Goal: Task Accomplishment & Management: Use online tool/utility

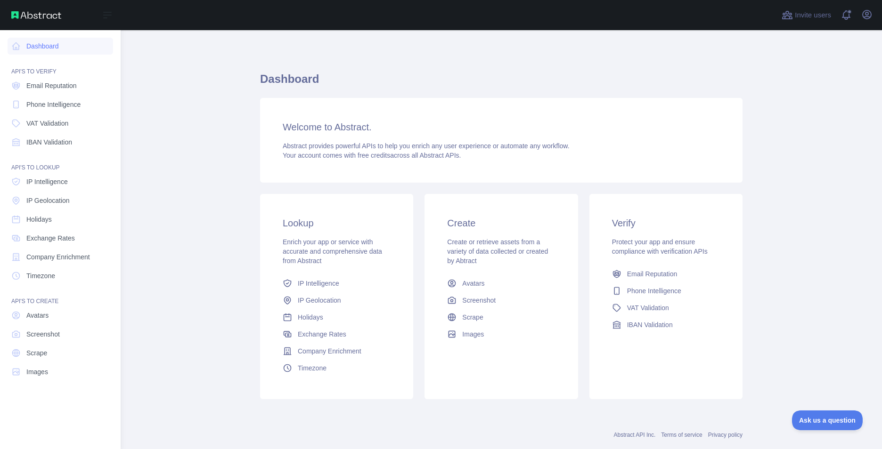
click at [23, 6] on div "Open sidebar" at bounding box center [60, 15] width 121 height 30
click at [28, 22] on div "Open sidebar" at bounding box center [60, 15] width 121 height 30
click at [18, 15] on img at bounding box center [36, 15] width 50 height 8
click at [47, 26] on div "Open sidebar" at bounding box center [60, 15] width 121 height 30
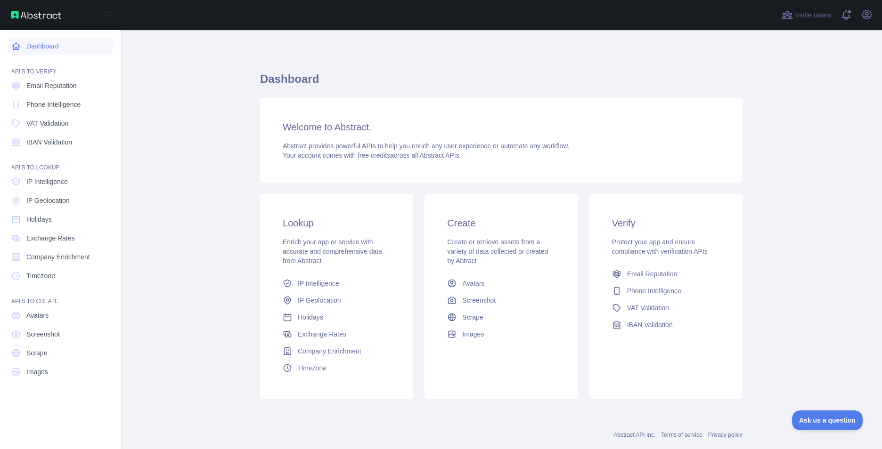
click at [67, 49] on link "Dashboard" at bounding box center [60, 46] width 105 height 17
click at [34, 49] on link "Dashboard" at bounding box center [60, 46] width 105 height 17
click at [64, 179] on span "IP Intelligence" at bounding box center [46, 181] width 41 height 9
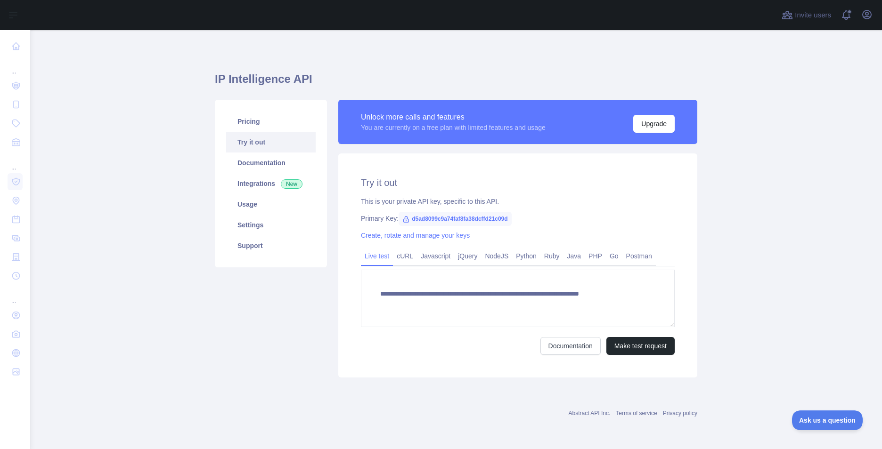
type textarea "**********"
click at [435, 219] on span "d5ad8099c9a74faf8fa38dcffd21c09d" at bounding box center [454, 219] width 113 height 14
copy div "Primary Key: d5ad8099c9a74faf8fa38dcffd21c09d"
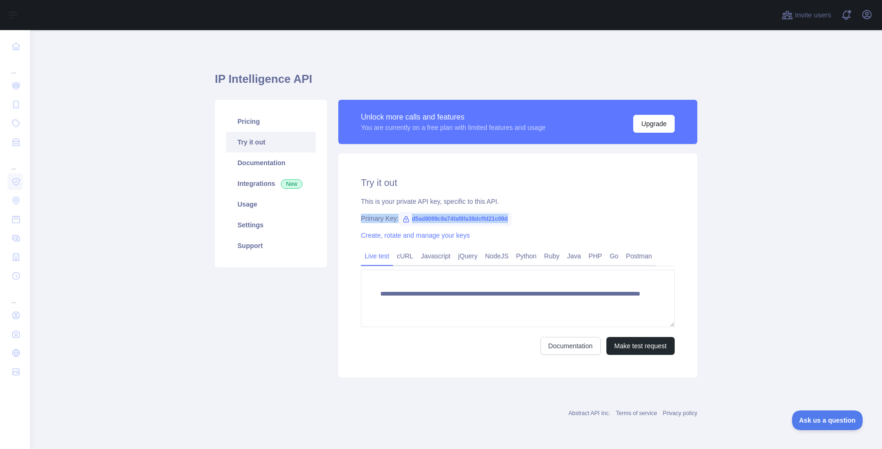
click at [420, 209] on div "**********" at bounding box center [517, 266] width 359 height 224
drag, startPoint x: 409, startPoint y: 216, endPoint x: 523, endPoint y: 216, distance: 114.4
click at [523, 216] on div "Primary Key: d5ad8099c9a74faf8fa38dcffd21c09d" at bounding box center [518, 218] width 314 height 9
copy span "d5ad8099c9a74faf8fa38dcffd21c09d"
click at [506, 219] on span "d5ad8099c9a74faf8fa38dcffd21c09d" at bounding box center [454, 219] width 113 height 14
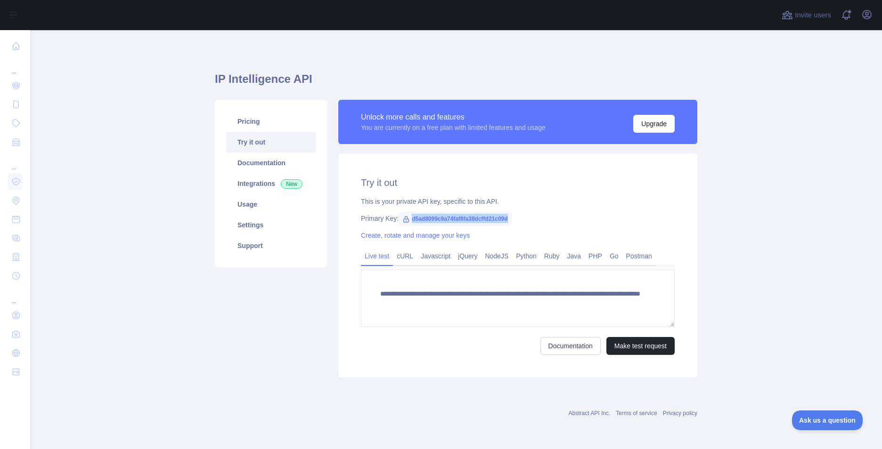
drag, startPoint x: 410, startPoint y: 218, endPoint x: 519, endPoint y: 216, distance: 108.8
click at [519, 216] on div "Primary Key: d5ad8099c9a74faf8fa38dcffd21c09d" at bounding box center [518, 218] width 314 height 9
copy span "d5ad8099c9a74faf8fa38dcffd21c09d"
click at [449, 219] on span "d5ad8099c9a74faf8fa38dcffd21c09d" at bounding box center [454, 219] width 113 height 14
drag, startPoint x: 409, startPoint y: 220, endPoint x: 526, endPoint y: 215, distance: 116.5
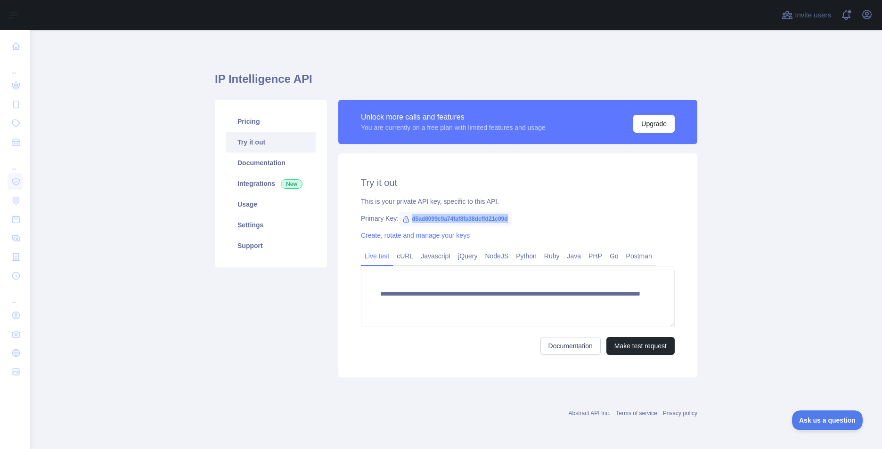
click at [526, 215] on div "Primary Key: d5ad8099c9a74faf8fa38dcffd21c09d" at bounding box center [518, 218] width 314 height 9
copy span "d5ad8099c9a74faf8fa38dcffd21c09d"
click at [531, 201] on div "This is your private API key, specific to this API." at bounding box center [518, 201] width 314 height 9
click at [396, 259] on link "cURL" at bounding box center [405, 256] width 24 height 15
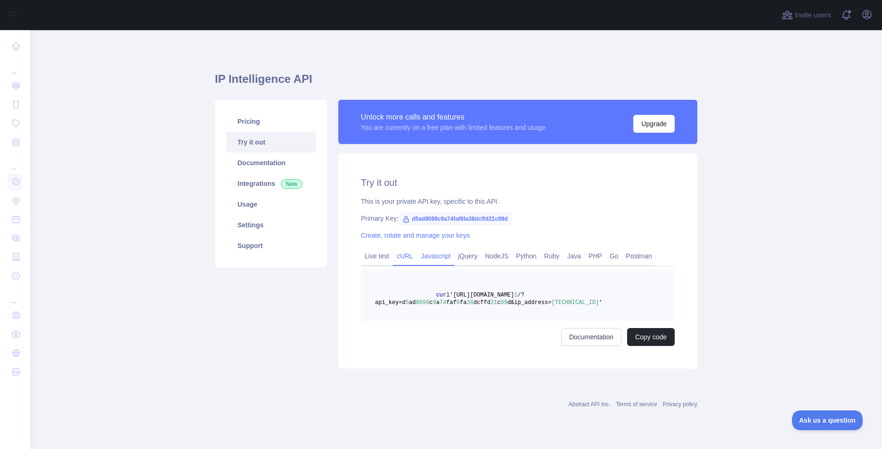
click at [427, 256] on link "Javascript" at bounding box center [435, 256] width 37 height 15
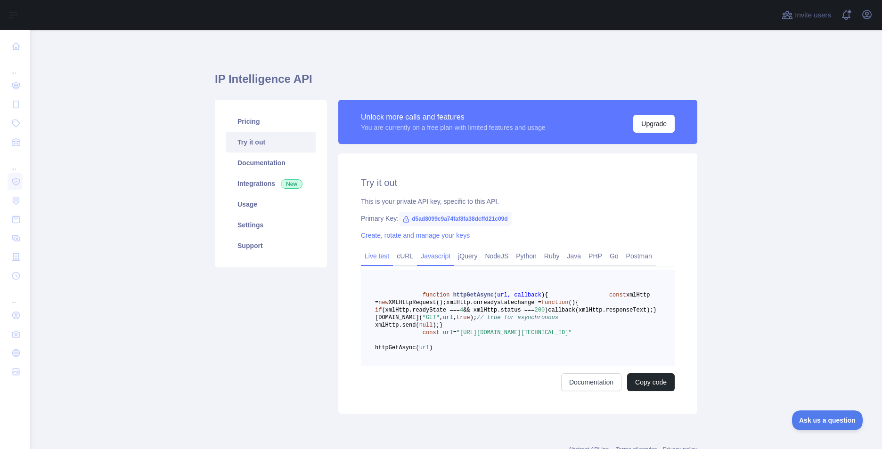
click at [381, 254] on link "Live test" at bounding box center [377, 256] width 32 height 15
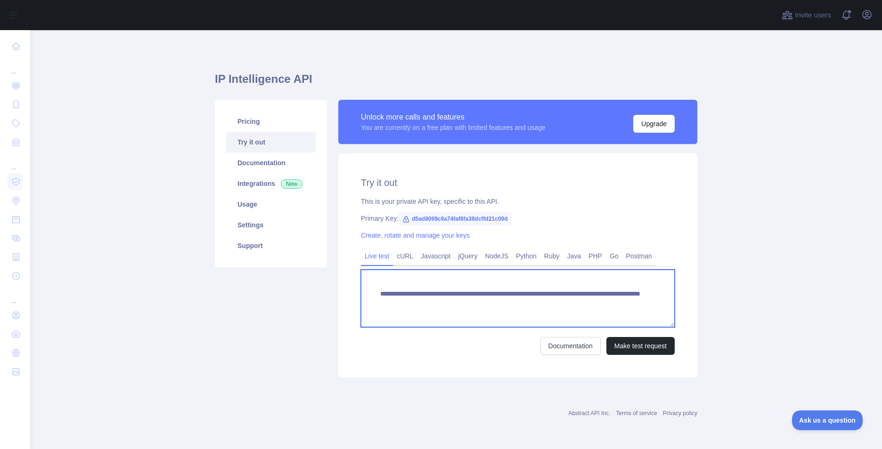
drag, startPoint x: 379, startPoint y: 292, endPoint x: 616, endPoint y: 307, distance: 237.4
click at [616, 307] on textarea "**********" at bounding box center [518, 298] width 314 height 57
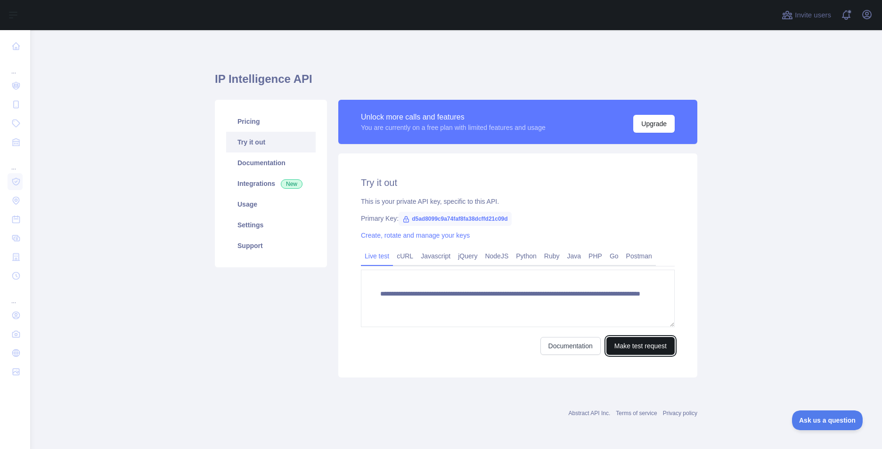
click at [640, 349] on button "Make test request" at bounding box center [640, 346] width 68 height 18
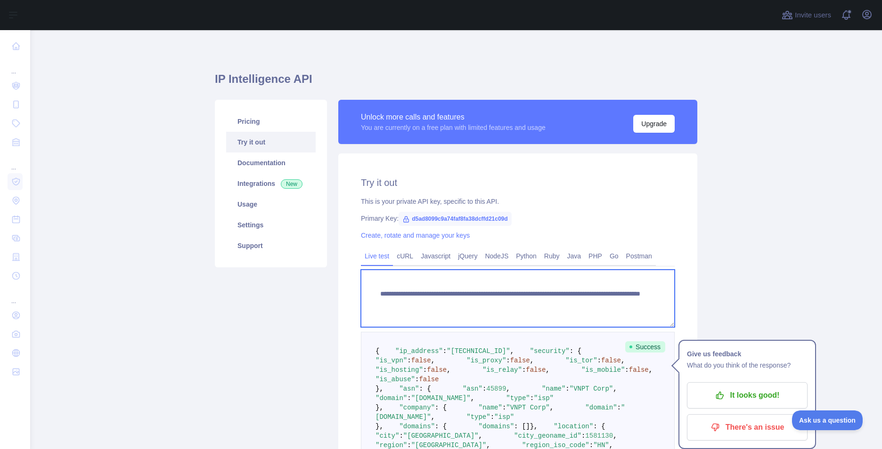
drag, startPoint x: 366, startPoint y: 295, endPoint x: 620, endPoint y: 303, distance: 254.4
click at [620, 303] on textarea "**********" at bounding box center [518, 298] width 314 height 57
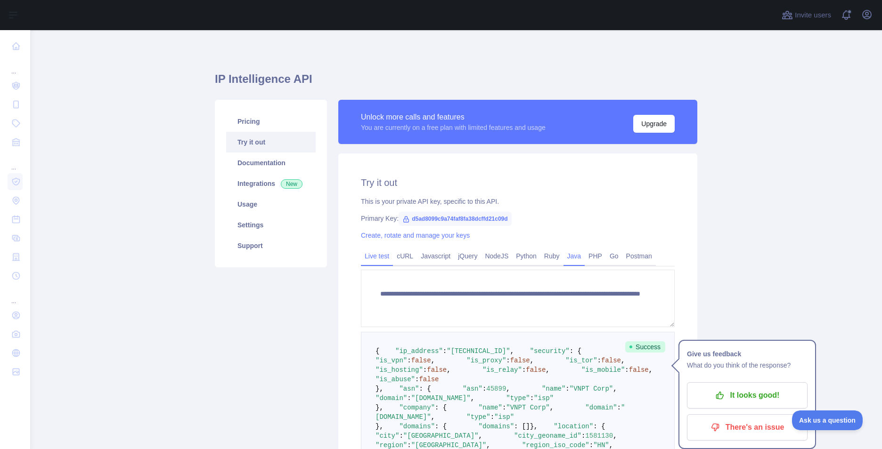
click at [563, 254] on link "Java" at bounding box center [574, 256] width 22 height 15
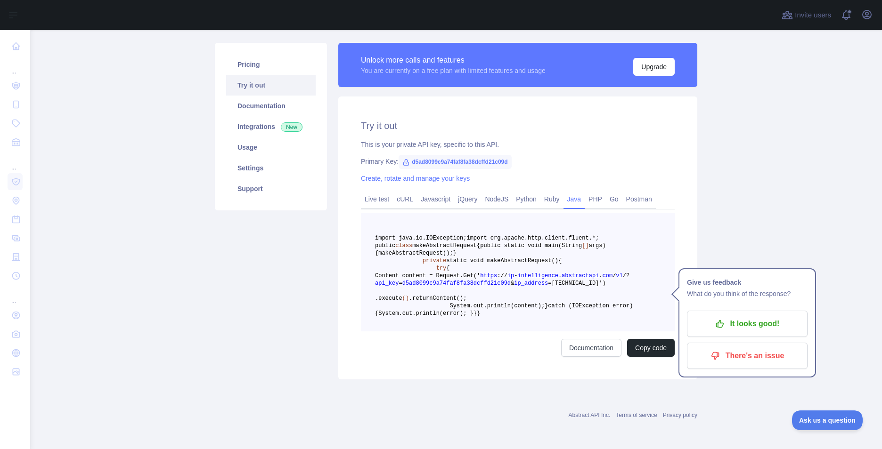
scroll to position [61, 0]
click at [380, 195] on link "Live test" at bounding box center [377, 199] width 32 height 15
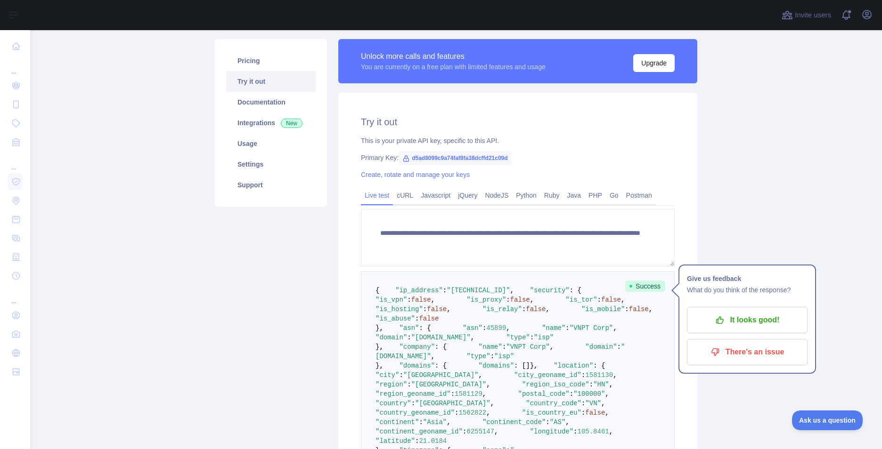
scroll to position [108, 0]
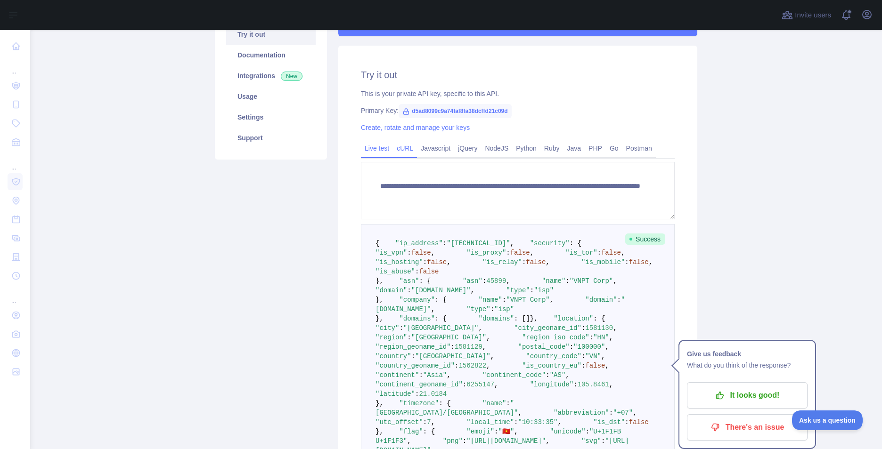
click at [399, 147] on link "cURL" at bounding box center [405, 148] width 24 height 15
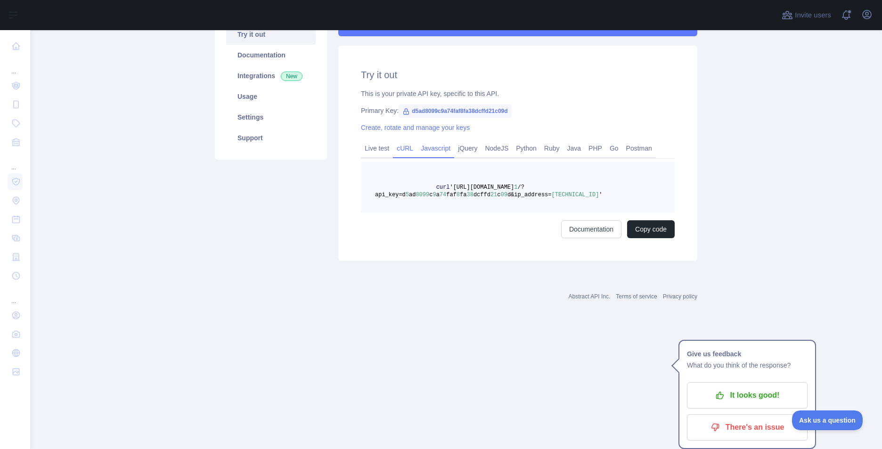
click at [438, 150] on link "Javascript" at bounding box center [435, 148] width 37 height 15
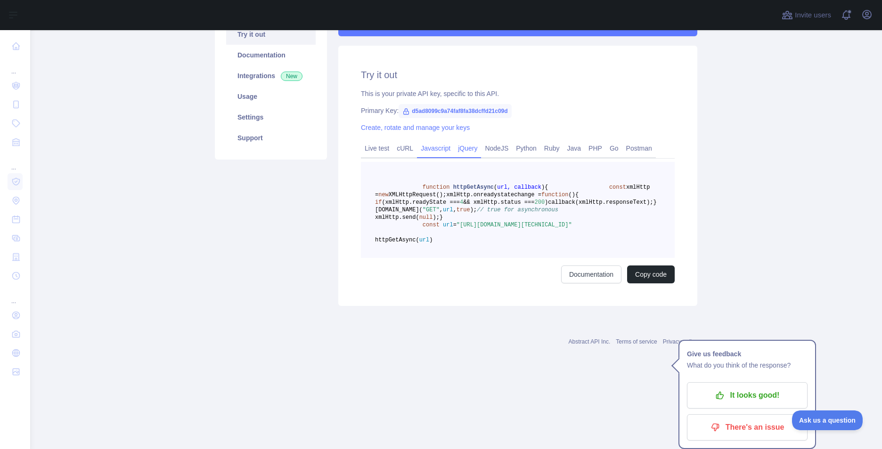
click at [464, 150] on link "jQuery" at bounding box center [467, 148] width 27 height 15
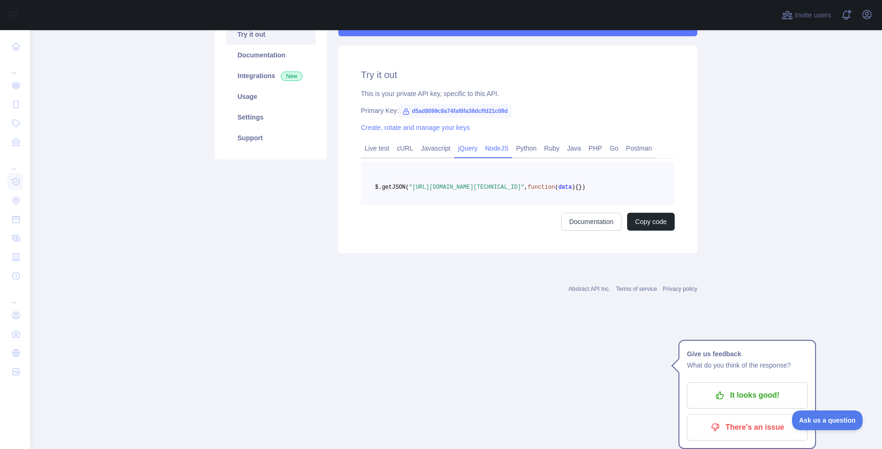
click at [497, 150] on link "NodeJS" at bounding box center [496, 148] width 31 height 15
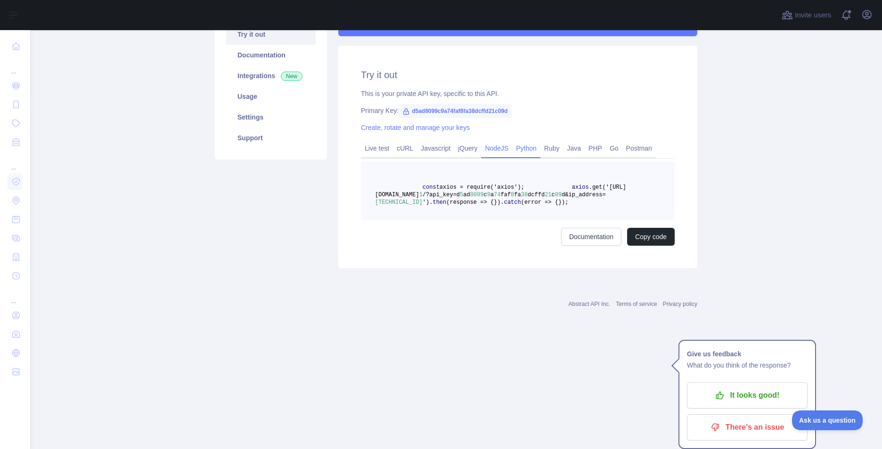
click at [526, 150] on link "Python" at bounding box center [526, 148] width 28 height 15
click at [542, 150] on link "Ruby" at bounding box center [551, 148] width 23 height 15
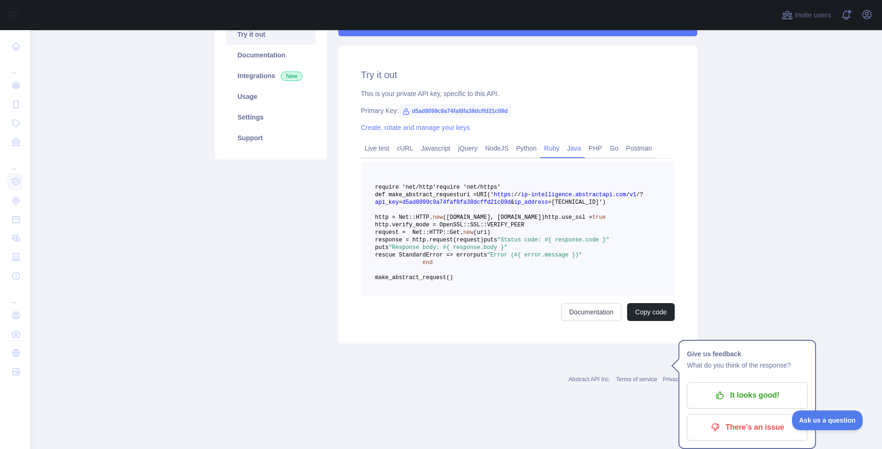
click at [563, 150] on link "Java" at bounding box center [574, 148] width 22 height 15
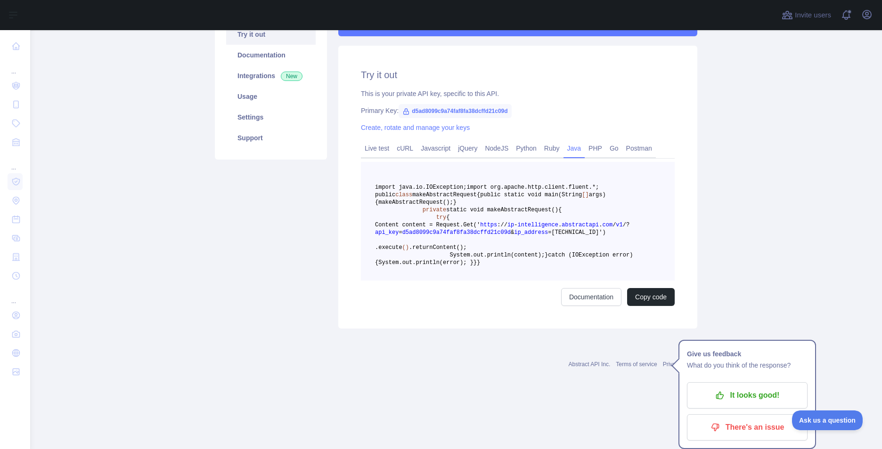
drag, startPoint x: 396, startPoint y: 184, endPoint x: 541, endPoint y: 365, distance: 232.5
click at [541, 281] on pre "import java.io.IOException; import org.apache.http.client.fluent.*; public clas…" at bounding box center [518, 221] width 314 height 119
drag, startPoint x: 541, startPoint y: 365, endPoint x: 503, endPoint y: 358, distance: 38.8
click at [503, 281] on pre "import java.io.IOException; import org.apache.http.client.fluent.*; public clas…" at bounding box center [518, 221] width 314 height 119
click at [733, 293] on main "IP Intelligence API Pricing Try it out Documentation Integrations New Usage Set…" at bounding box center [455, 239] width 851 height 419
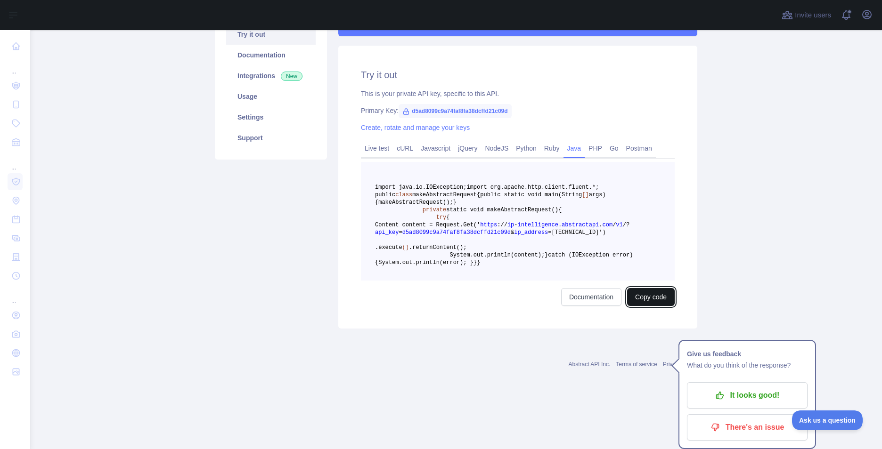
click at [647, 306] on button "Copy code" at bounding box center [651, 297] width 48 height 18
click at [381, 147] on link "Live test" at bounding box center [377, 148] width 32 height 15
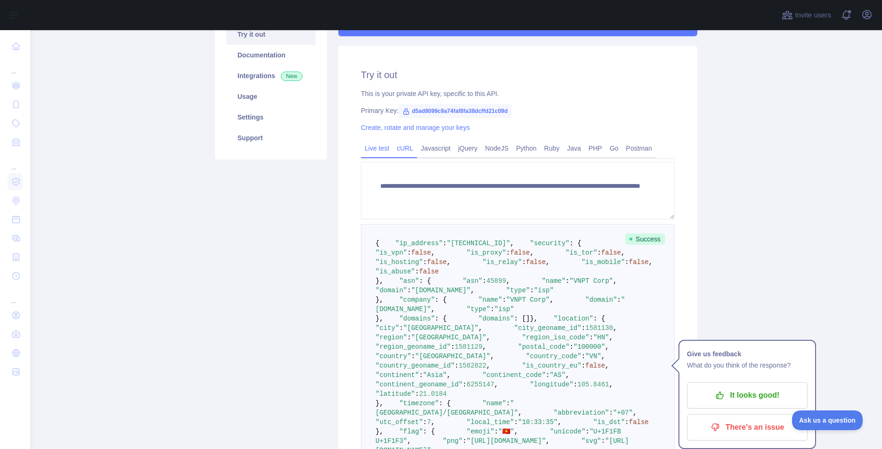
click at [409, 151] on link "cURL" at bounding box center [405, 148] width 24 height 15
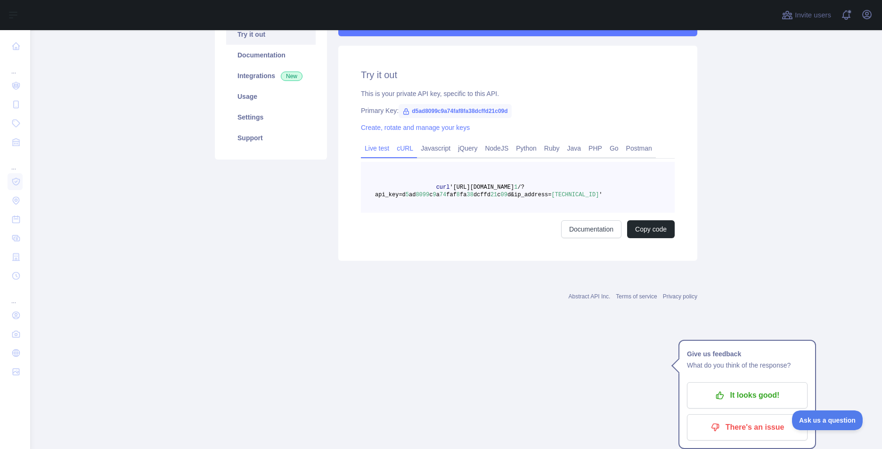
click at [373, 151] on link "Live test" at bounding box center [377, 148] width 32 height 15
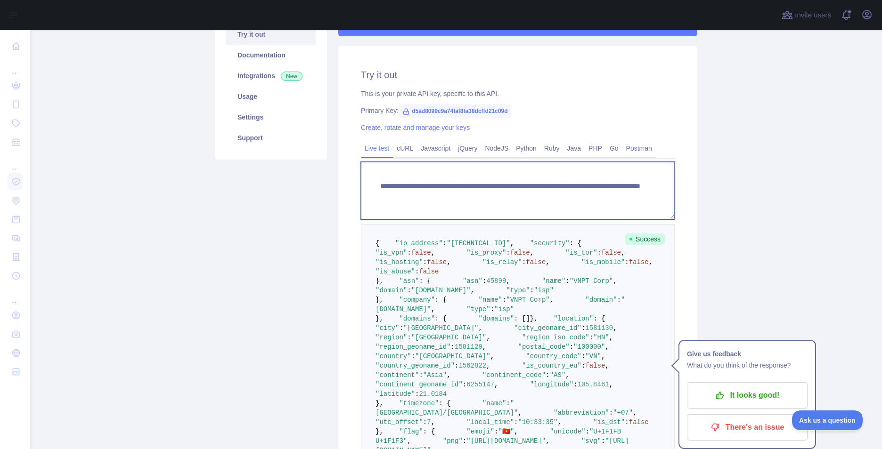
drag, startPoint x: 372, startPoint y: 184, endPoint x: 617, endPoint y: 195, distance: 245.6
click at [617, 195] on textarea "**********" at bounding box center [518, 190] width 314 height 57
click at [439, 180] on textarea "**********" at bounding box center [518, 190] width 314 height 57
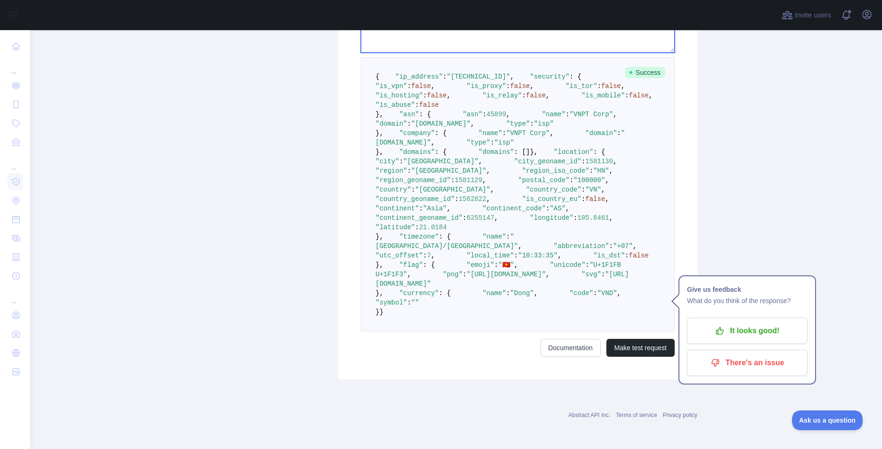
scroll to position [485, 0]
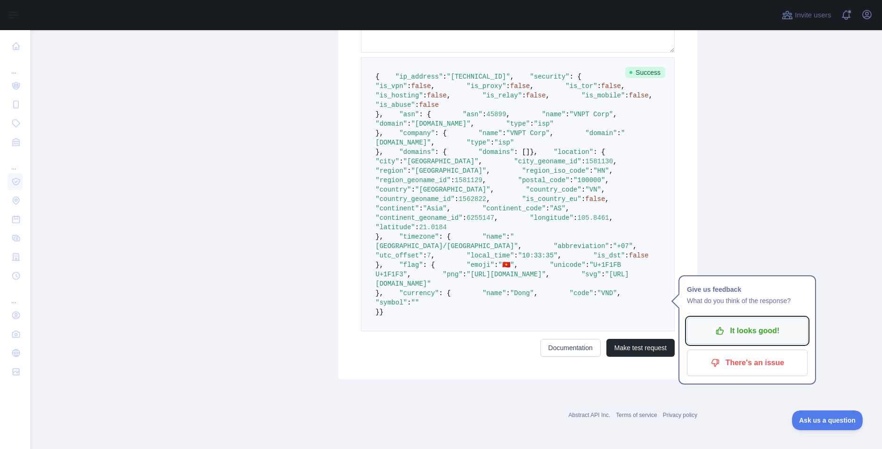
click at [744, 323] on p "It looks good!" at bounding box center [747, 331] width 106 height 16
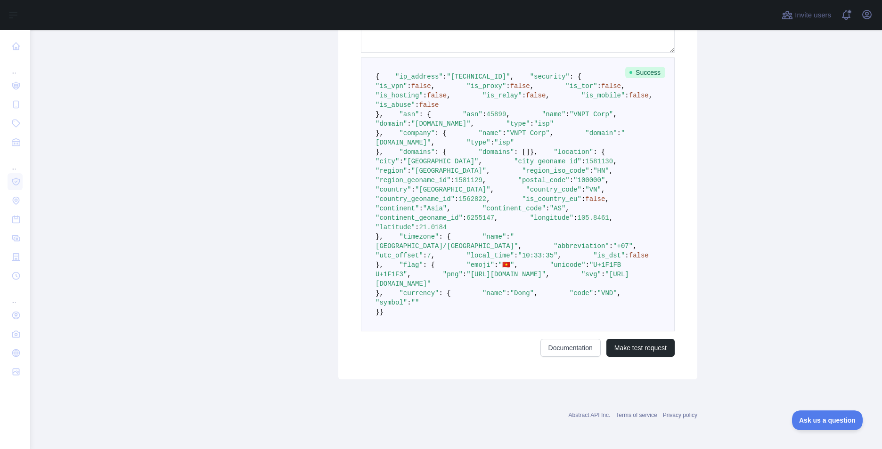
scroll to position [604, 0]
click at [803, 415] on button "Ask us a question" at bounding box center [822, 419] width 71 height 20
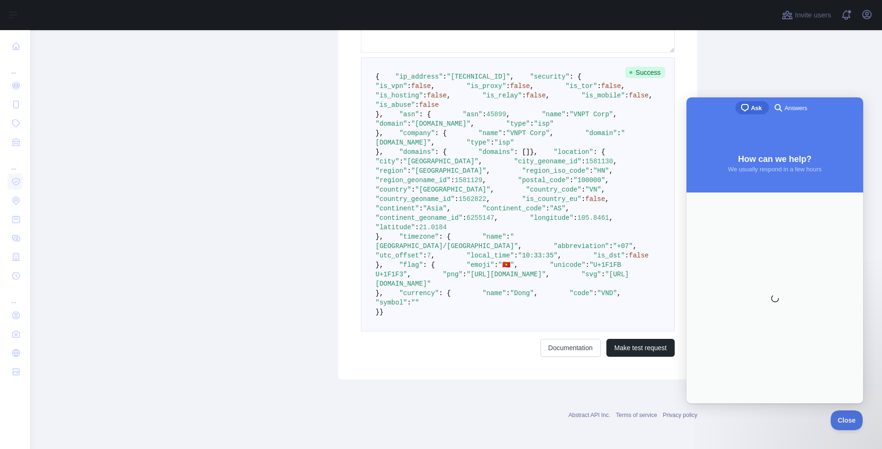
scroll to position [0, 0]
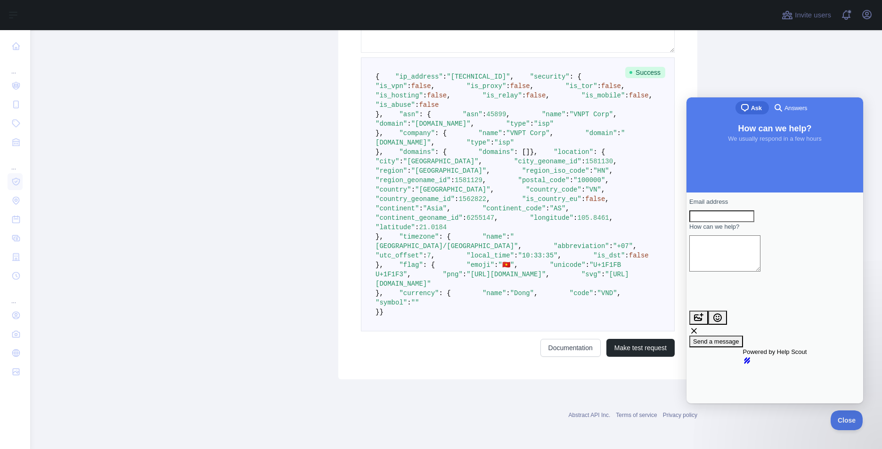
click at [750, 84] on main "**********" at bounding box center [455, 239] width 851 height 419
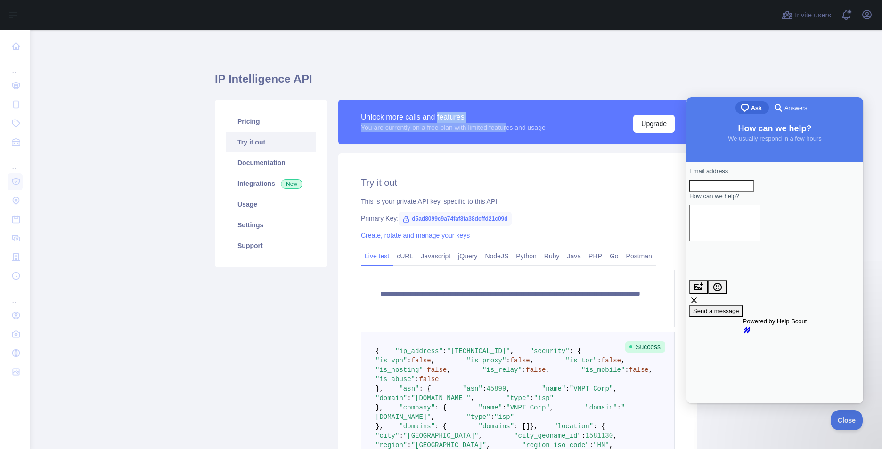
drag, startPoint x: 434, startPoint y: 121, endPoint x: 510, endPoint y: 128, distance: 76.2
click at [510, 128] on div "Unlock more calls and features You are currently on a free plan with limited fe…" at bounding box center [453, 122] width 185 height 21
click at [511, 128] on div "You are currently on a free plan with limited features and usage" at bounding box center [453, 127] width 185 height 9
click at [840, 415] on button "Close" at bounding box center [844, 419] width 32 height 20
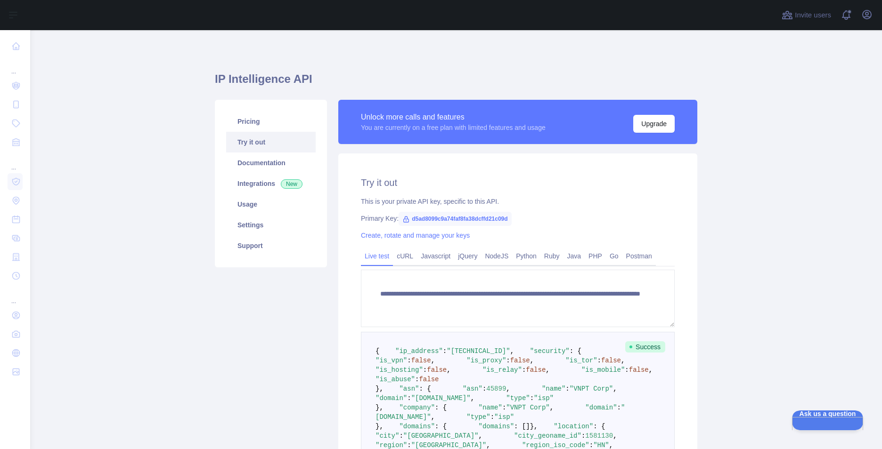
click at [244, 87] on h1 "IP Intelligence API" at bounding box center [456, 83] width 482 height 23
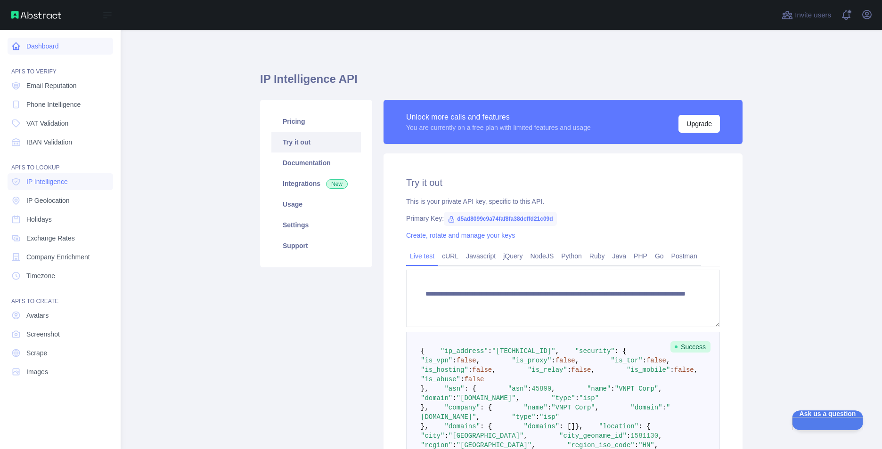
click at [37, 41] on link "Dashboard" at bounding box center [60, 46] width 105 height 17
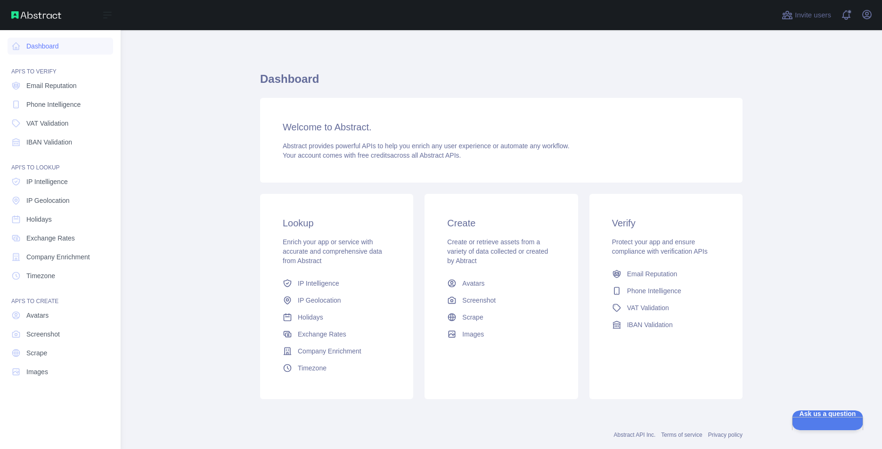
click at [45, 167] on div "API'S TO LOOKUP" at bounding box center [60, 162] width 105 height 19
click at [41, 203] on span "IP Geolocation" at bounding box center [47, 200] width 43 height 9
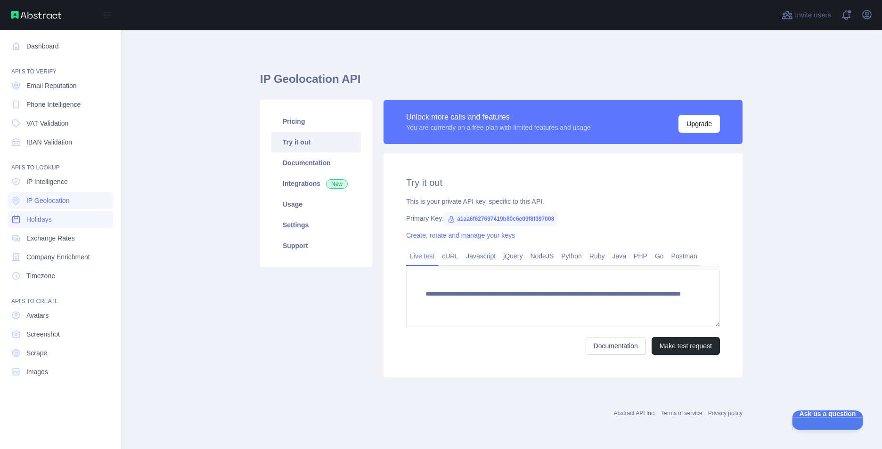
click at [57, 217] on link "Holidays" at bounding box center [60, 219] width 105 height 17
click at [54, 260] on span "Company Enrichment" at bounding box center [58, 256] width 64 height 9
click at [49, 230] on link "Exchange Rates" at bounding box center [60, 238] width 105 height 17
click at [43, 260] on span "Company Enrichment" at bounding box center [58, 256] width 64 height 9
click at [55, 243] on span "Exchange Rates" at bounding box center [50, 238] width 49 height 9
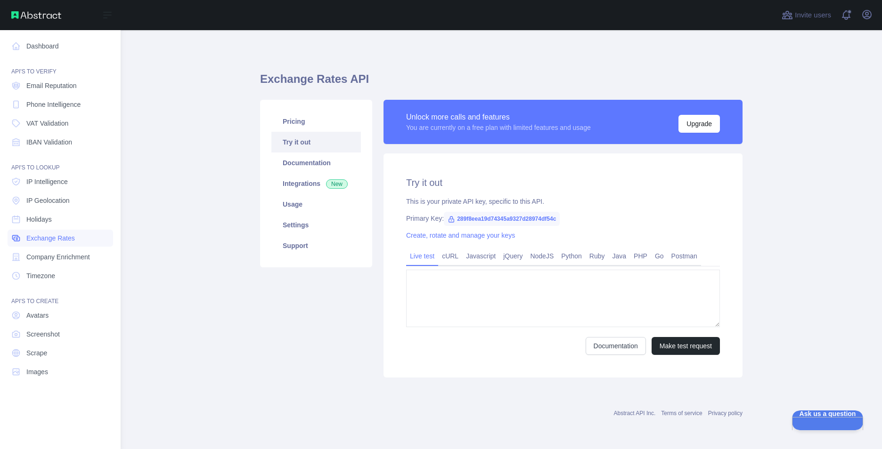
type textarea "**********"
click at [36, 276] on span "Timezone" at bounding box center [40, 275] width 29 height 9
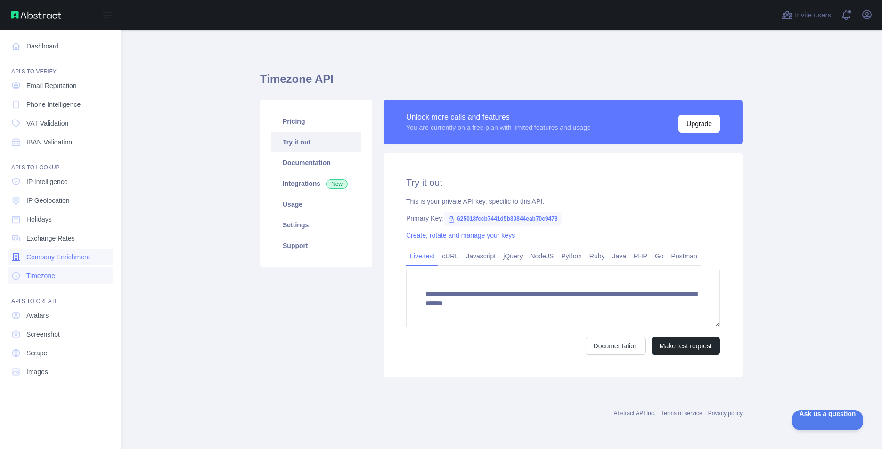
click at [47, 259] on span "Company Enrichment" at bounding box center [58, 256] width 64 height 9
click at [49, 249] on link "Company Enrichment" at bounding box center [60, 257] width 105 height 17
click at [50, 244] on link "Exchange Rates" at bounding box center [60, 238] width 105 height 17
click at [57, 184] on span "IP Intelligence" at bounding box center [46, 181] width 41 height 9
click at [47, 202] on span "IP Geolocation" at bounding box center [47, 200] width 43 height 9
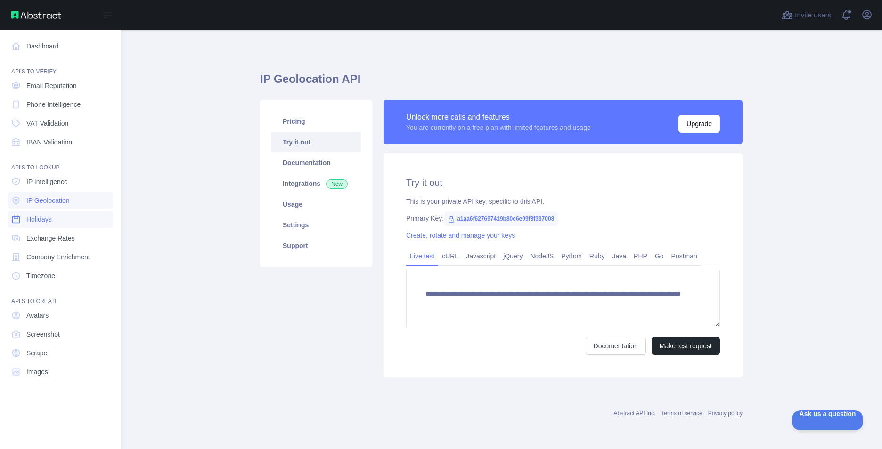
click at [39, 227] on link "Holidays" at bounding box center [60, 219] width 105 height 17
click at [36, 234] on span "Exchange Rates" at bounding box center [50, 238] width 49 height 9
click at [69, 88] on span "Email Reputation" at bounding box center [51, 85] width 50 height 9
click at [66, 88] on span "Email Reputation" at bounding box center [51, 85] width 50 height 9
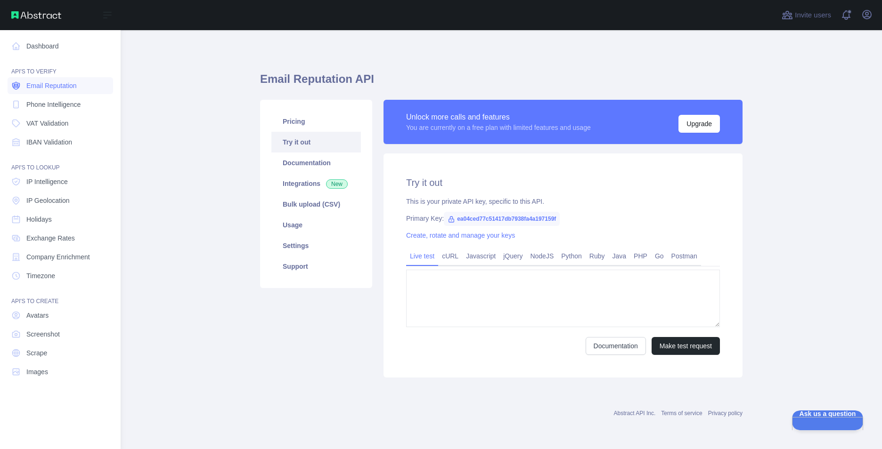
type textarea "**********"
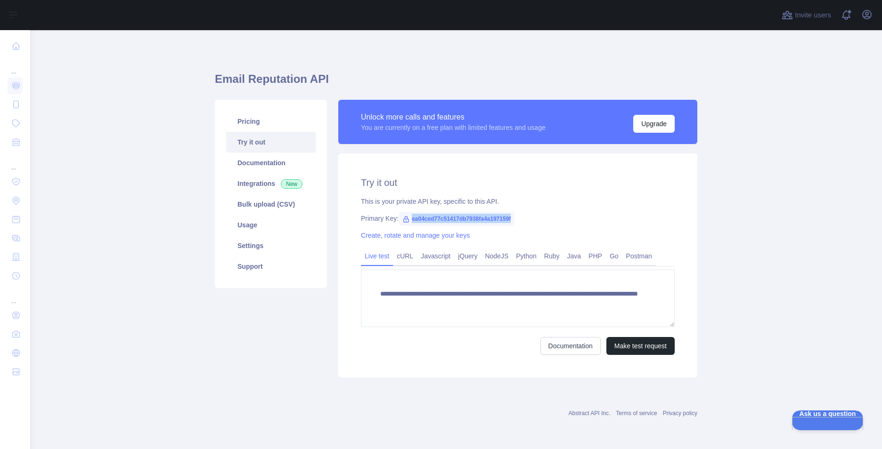
drag, startPoint x: 409, startPoint y: 219, endPoint x: 519, endPoint y: 212, distance: 110.8
click at [519, 212] on div "**********" at bounding box center [517, 266] width 359 height 224
copy span "ea04ced77c51417db7938fa4a197159f"
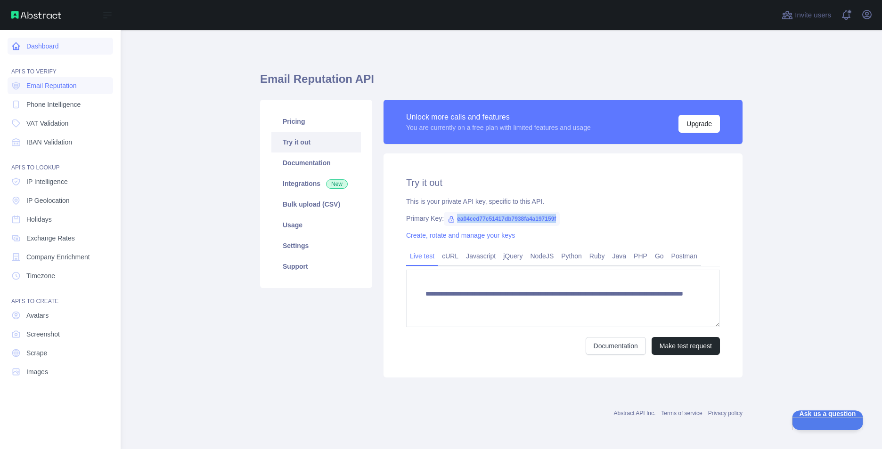
click at [12, 43] on icon at bounding box center [15, 45] width 9 height 9
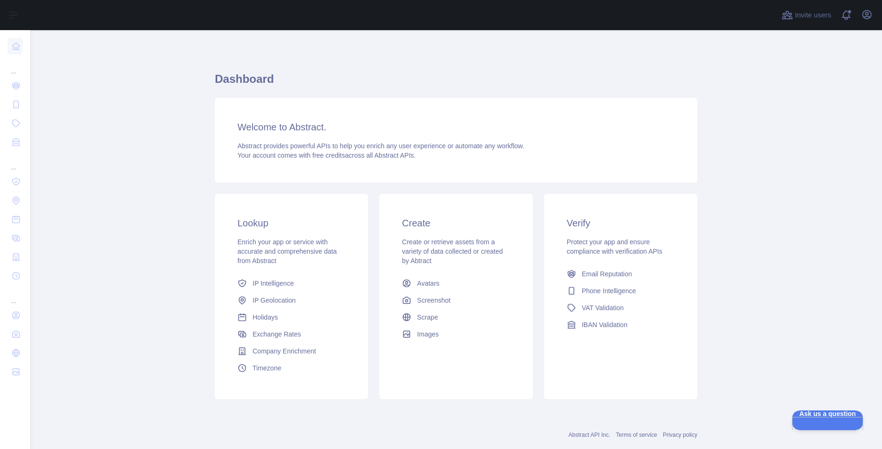
click at [575, 219] on h3 "Verify" at bounding box center [621, 223] width 108 height 13
click at [601, 273] on span "Email Reputation" at bounding box center [607, 273] width 50 height 9
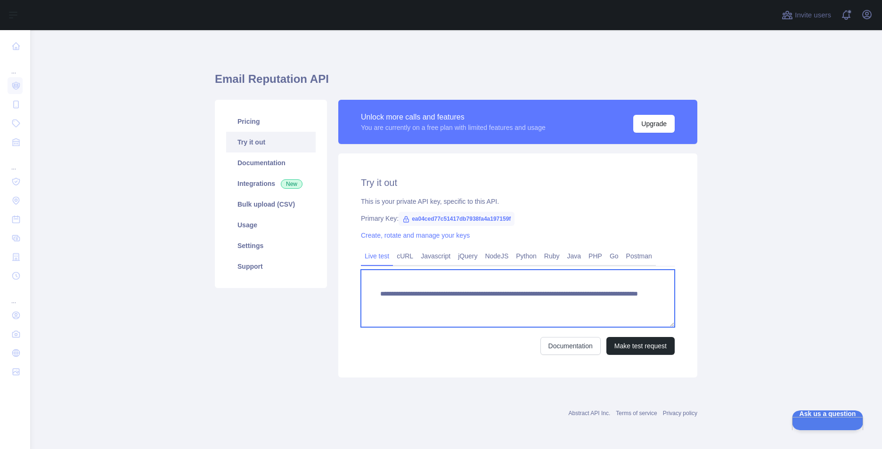
drag, startPoint x: 541, startPoint y: 303, endPoint x: 638, endPoint y: 308, distance: 97.2
click at [638, 308] on textarea "**********" at bounding box center [518, 298] width 314 height 57
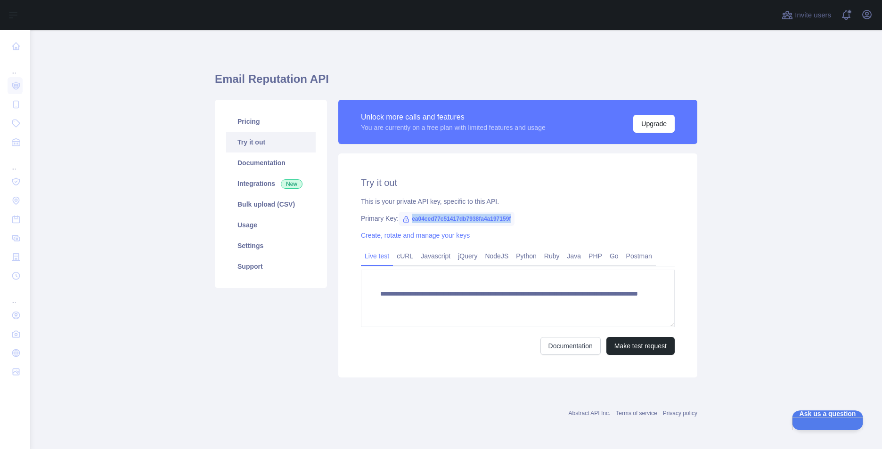
drag, startPoint x: 411, startPoint y: 219, endPoint x: 531, endPoint y: 216, distance: 120.2
click at [531, 216] on div "Primary Key: ea04ced77c51417db7938fa4a197159f" at bounding box center [518, 218] width 314 height 9
drag, startPoint x: 531, startPoint y: 216, endPoint x: 491, endPoint y: 212, distance: 39.7
copy span "ea04ced77c51417db7938fa4a197159f"
click at [525, 197] on div "This is your private API key, specific to this API." at bounding box center [518, 201] width 314 height 9
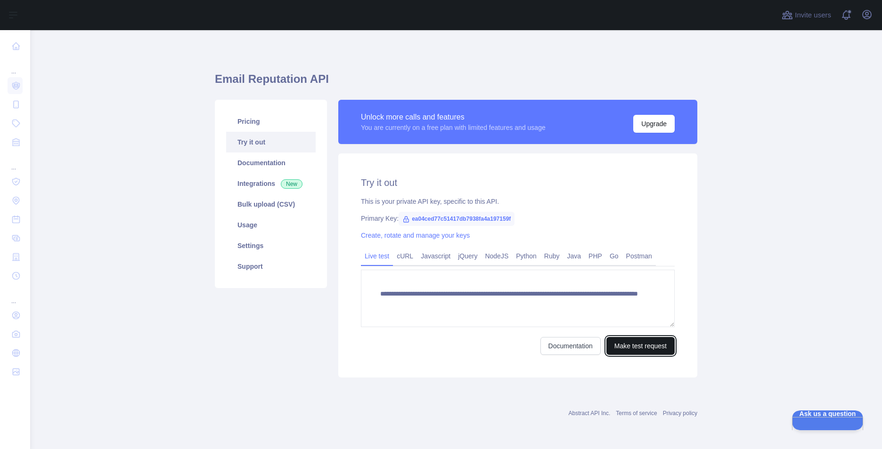
click at [612, 348] on button "Make test request" at bounding box center [640, 346] width 68 height 18
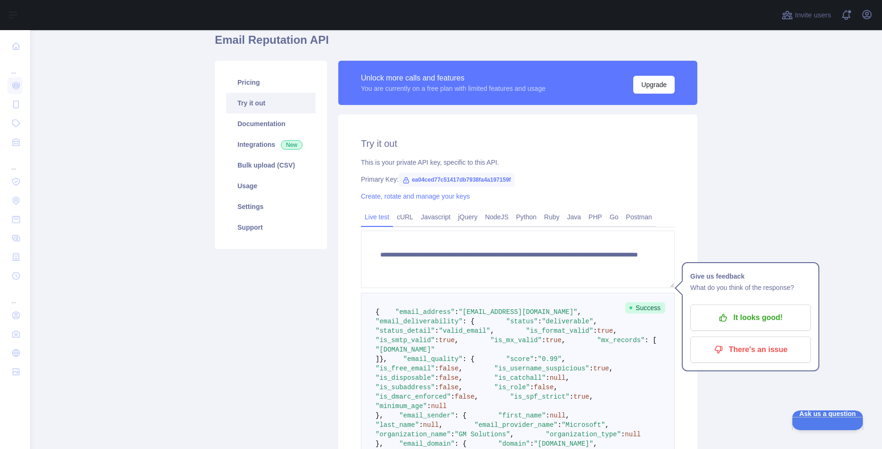
scroll to position [94, 0]
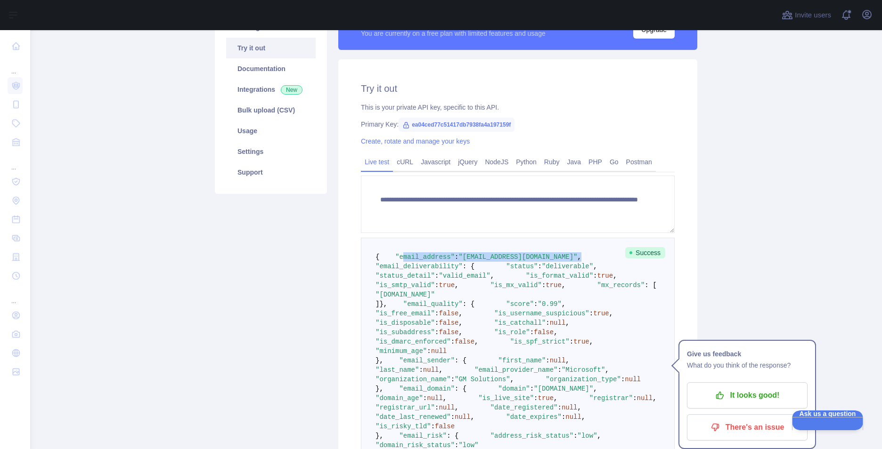
drag, startPoint x: 392, startPoint y: 264, endPoint x: 530, endPoint y: 266, distance: 138.0
click at [530, 266] on pre "{ "email_address" : "[EMAIL_ADDRESS][DOMAIN_NAME]" , "email_deliverability" : {…" at bounding box center [518, 365] width 314 height 255
drag, startPoint x: 365, startPoint y: 274, endPoint x: 513, endPoint y: 274, distance: 147.9
click at [513, 274] on pre "{ "email_address" : "[EMAIL_ADDRESS][DOMAIN_NAME]" , "email_deliverability" : {…" at bounding box center [518, 365] width 314 height 255
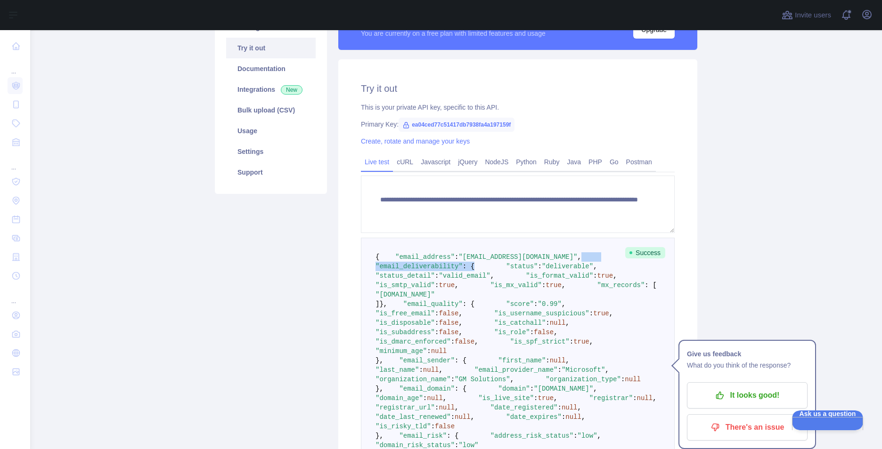
click at [514, 274] on pre "{ "email_address" : "[EMAIL_ADDRESS][DOMAIN_NAME]" , "email_deliverability" : {…" at bounding box center [518, 365] width 314 height 255
click at [476, 280] on span ""valid_email"" at bounding box center [463, 276] width 51 height 8
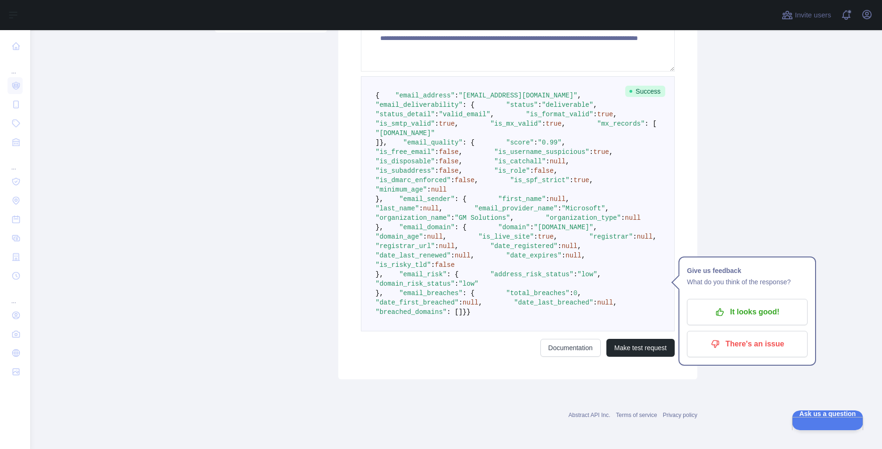
scroll to position [377, 0]
click at [865, 13] on icon "button" at bounding box center [866, 14] width 11 height 11
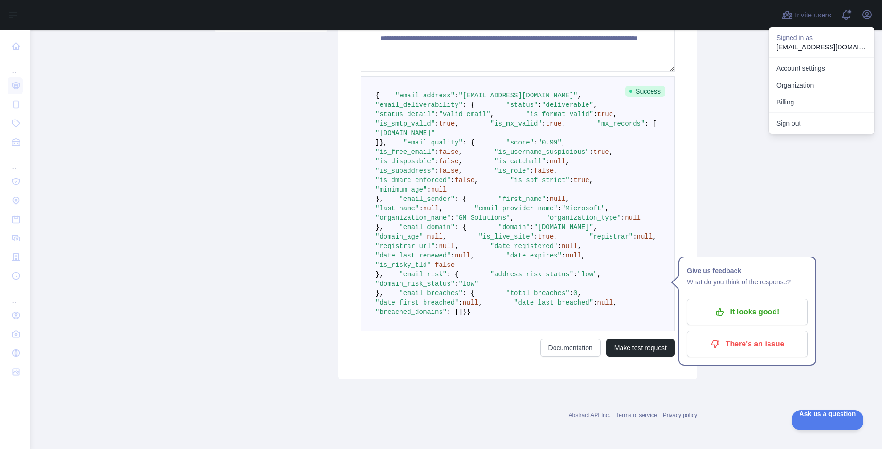
click at [736, 65] on main "**********" at bounding box center [455, 239] width 851 height 419
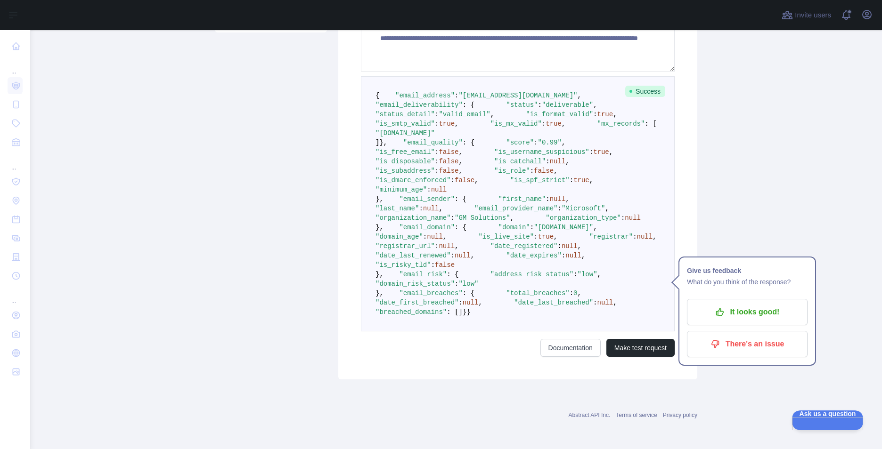
click at [494, 148] on span ""is_username_suspicious"" at bounding box center [541, 152] width 95 height 8
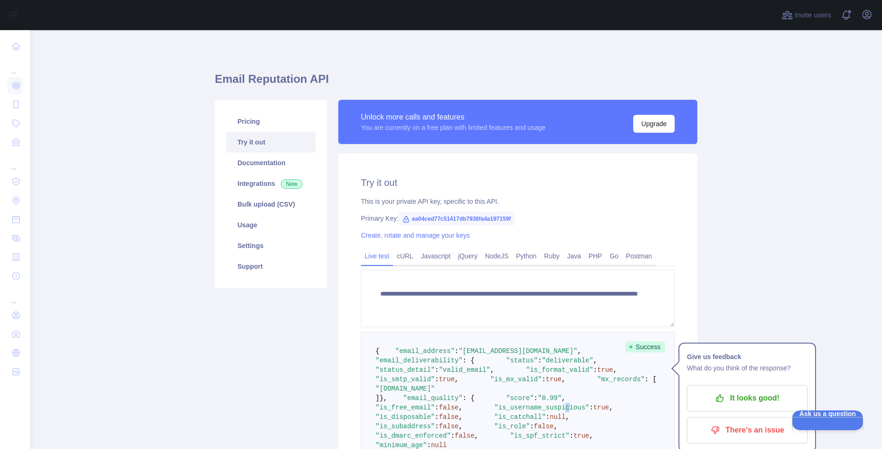
scroll to position [94, 0]
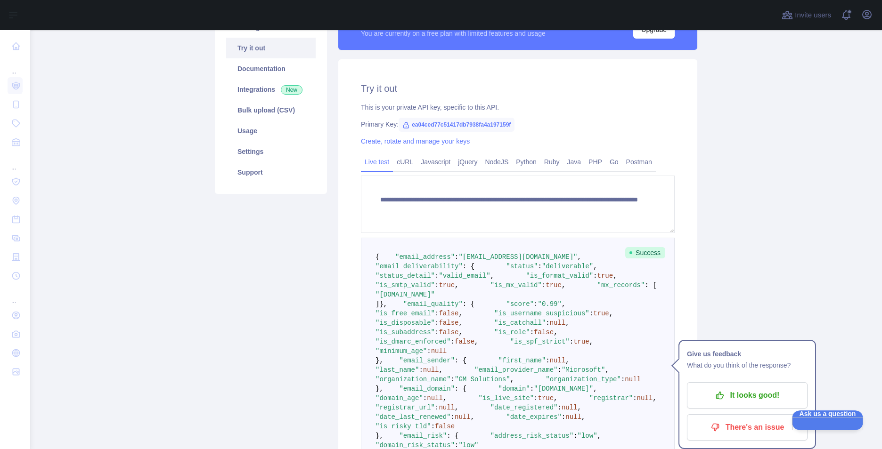
click at [471, 299] on pre "{ "email_address" : "[EMAIL_ADDRESS][DOMAIN_NAME]" , "email_deliverability" : {…" at bounding box center [518, 365] width 314 height 255
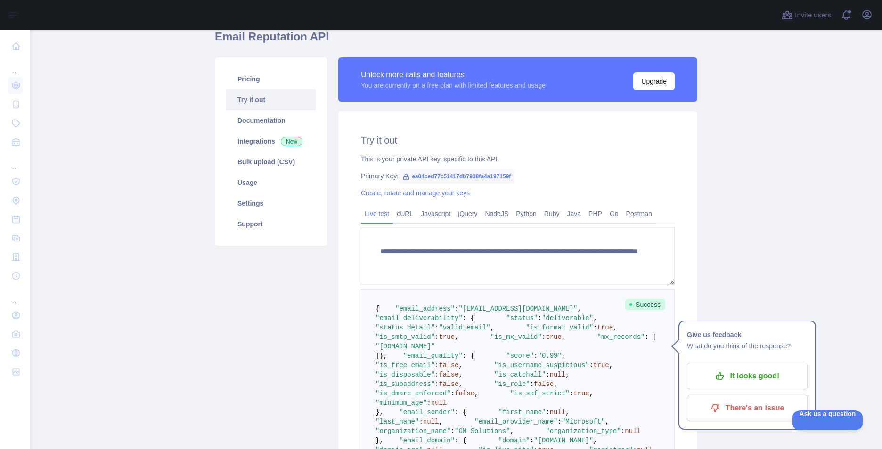
scroll to position [0, 0]
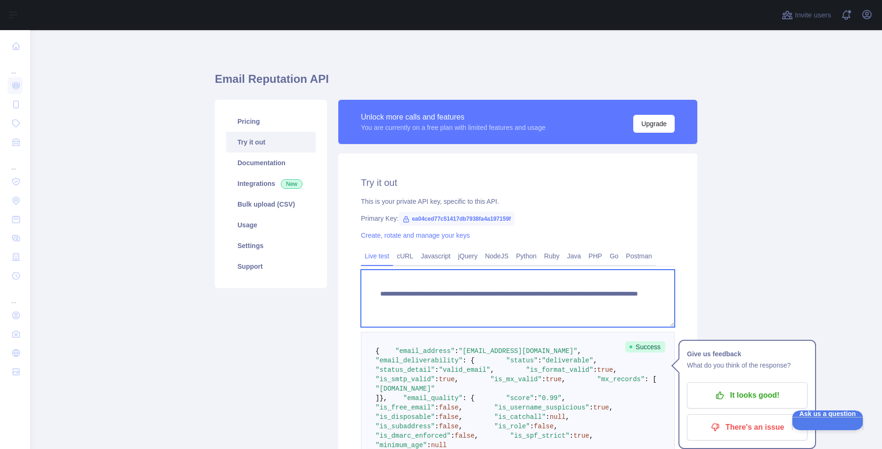
drag, startPoint x: 370, startPoint y: 292, endPoint x: 627, endPoint y: 321, distance: 258.3
click at [627, 321] on textarea "**********" at bounding box center [518, 298] width 314 height 57
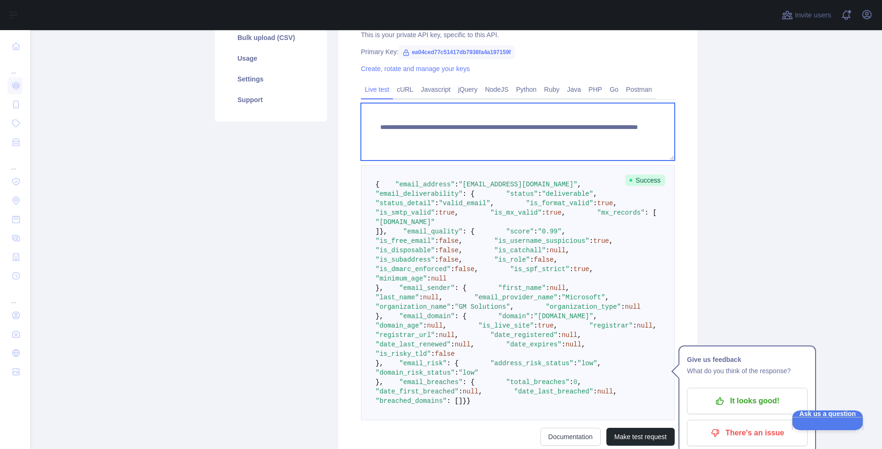
scroll to position [235, 0]
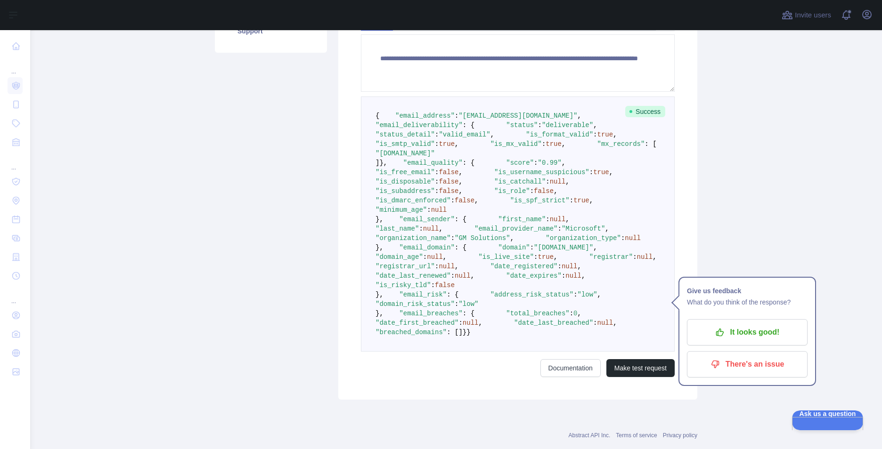
click at [529, 346] on pre "{ "email_address" : "[EMAIL_ADDRESS][DOMAIN_NAME]" , "email_deliverability" : {…" at bounding box center [518, 224] width 314 height 255
